Goal: Use online tool/utility: Utilize a website feature to perform a specific function

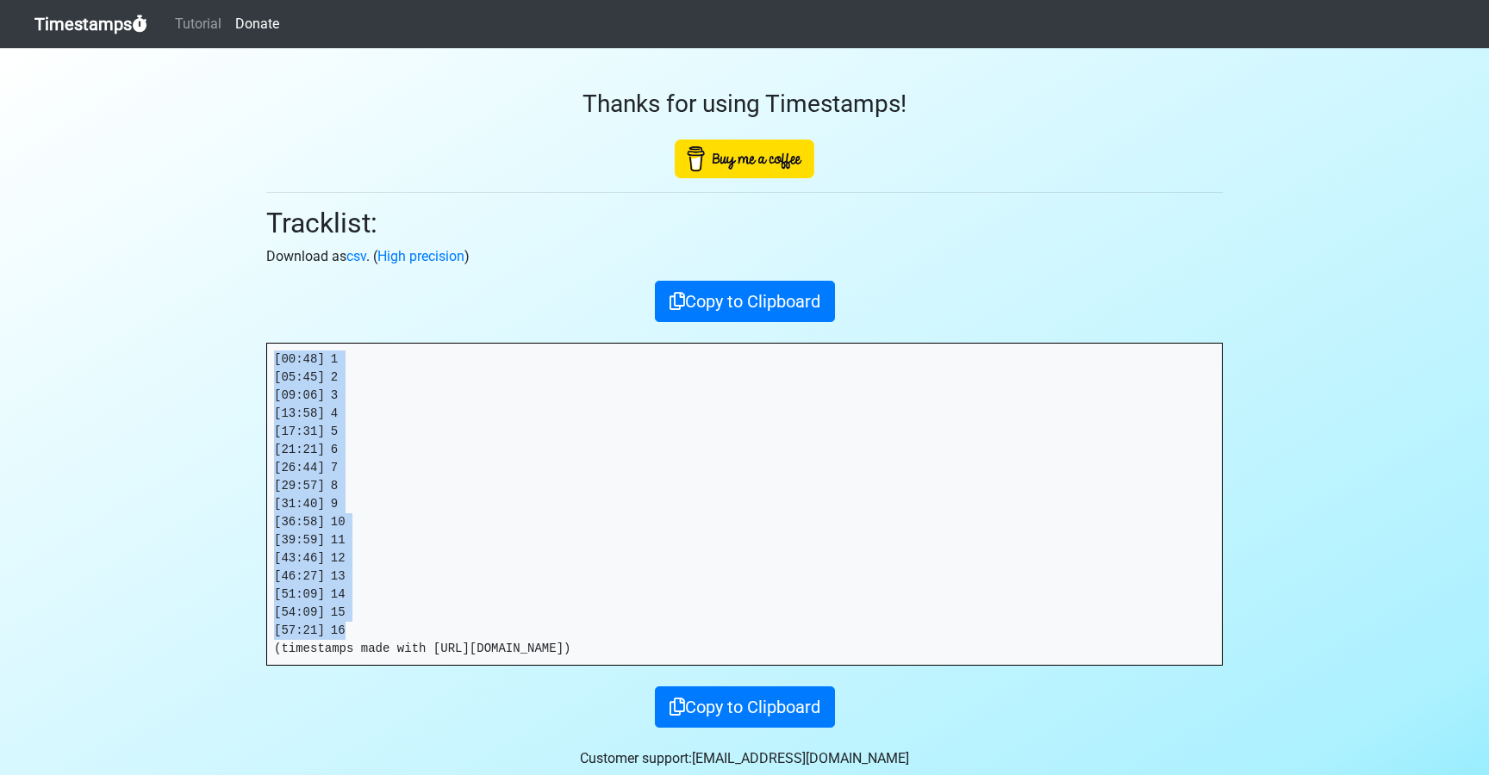
click at [88, 38] on link "Timestamps" at bounding box center [90, 24] width 113 height 34
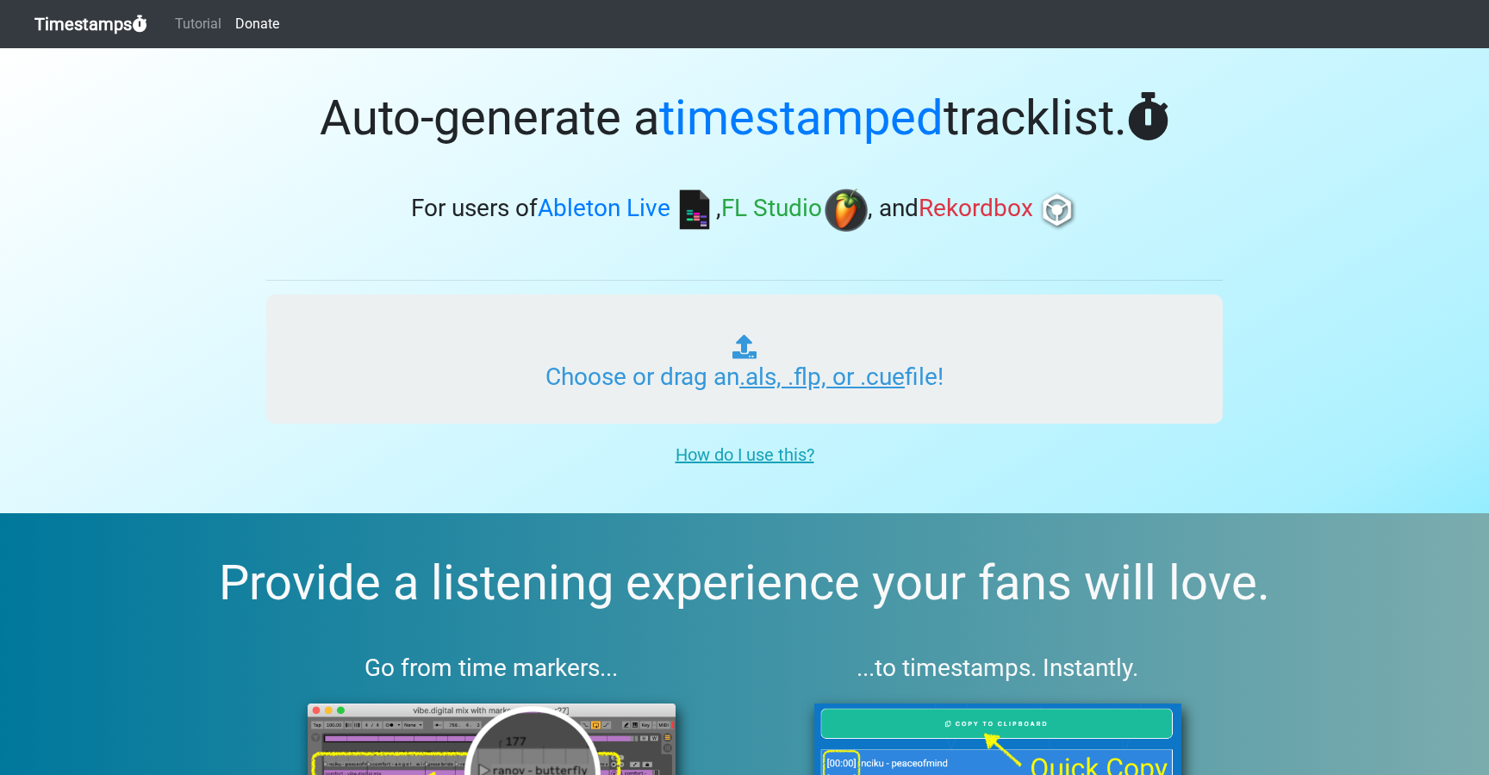
type input "C:\fakepath\DIALEKT RADIO #298 (WORLDWIDE).als"
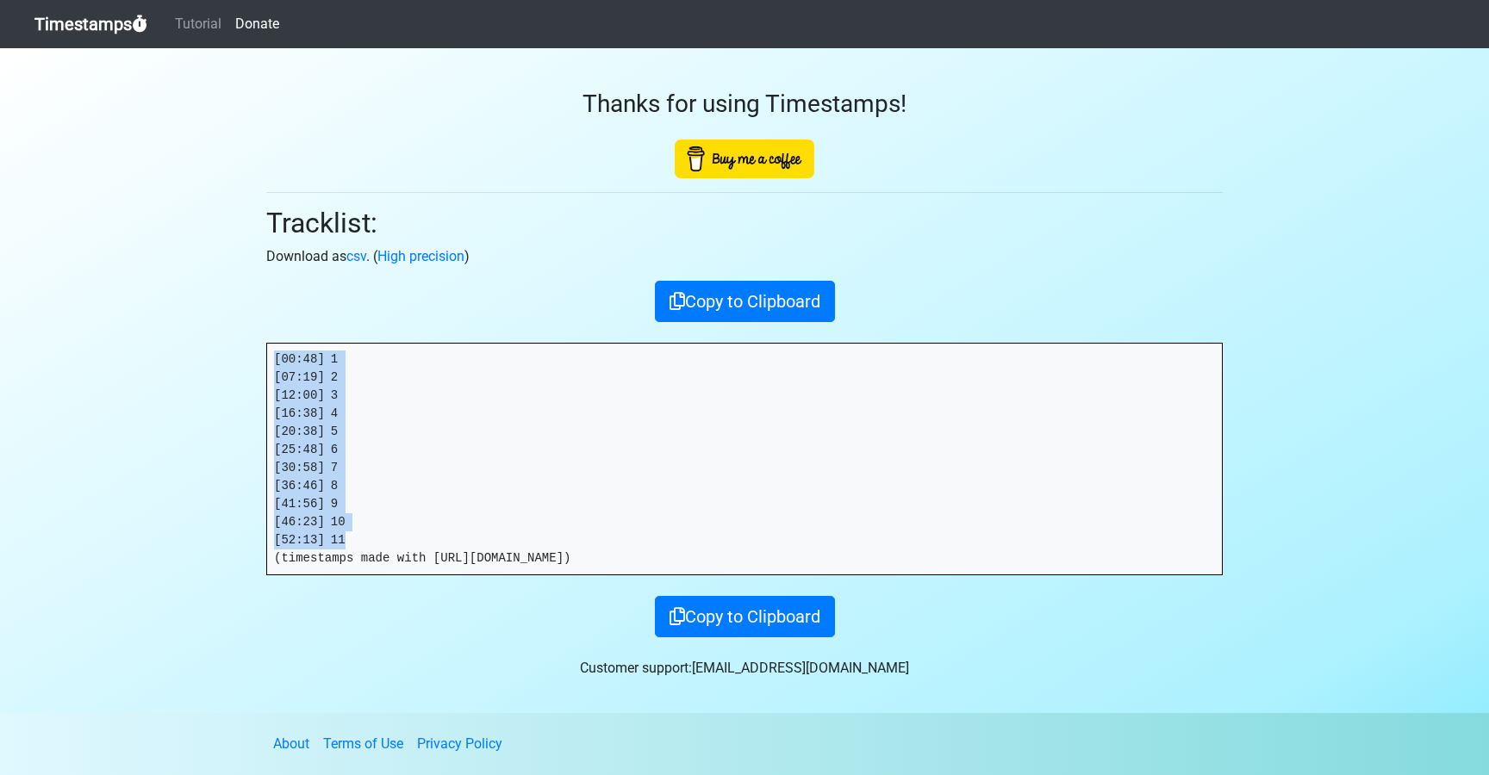
drag, startPoint x: 326, startPoint y: 513, endPoint x: 255, endPoint y: 345, distance: 182.6
click at [255, 345] on div "Thanks for using Timestamps! Tracklist: Download as csv . ( High precision ) Co…" at bounding box center [744, 342] width 982 height 589
copy pre "[00:48] 1 [07:19] 2 [12:00] 3 [16:38] 4 [20:38] 5 [25:48] 6 [30:58] 7 [36:46] 8…"
